Goal: Find specific page/section: Find specific page/section

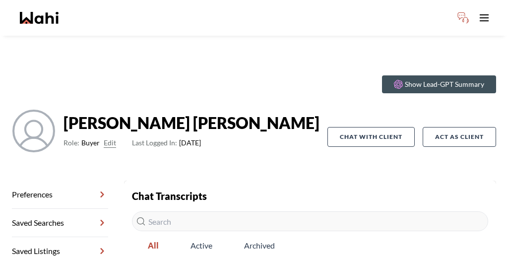
scroll to position [52, 0]
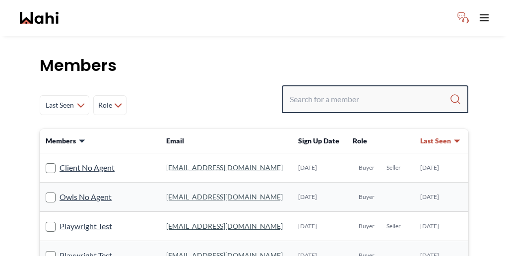
click at [393, 90] on input "Search input" at bounding box center [370, 99] width 160 height 18
paste input "Laura McRobbie"
type input "Laura McRobbie"
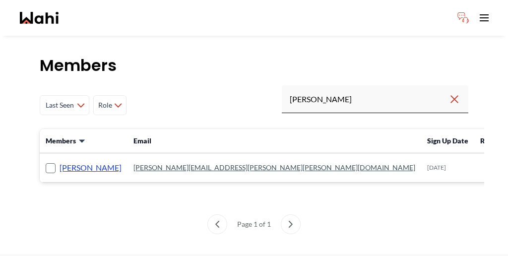
click at [77, 161] on link "Laura McRobbie" at bounding box center [91, 167] width 62 height 13
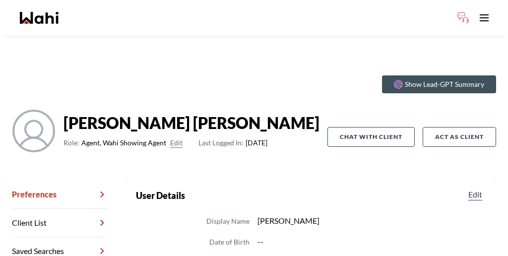
click at [170, 137] on button "Edit" at bounding box center [176, 143] width 12 height 12
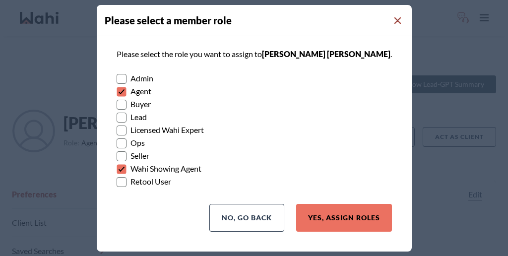
click at [394, 24] on icon "Close Modal" at bounding box center [397, 20] width 7 height 7
